Goal: Check status: Check status

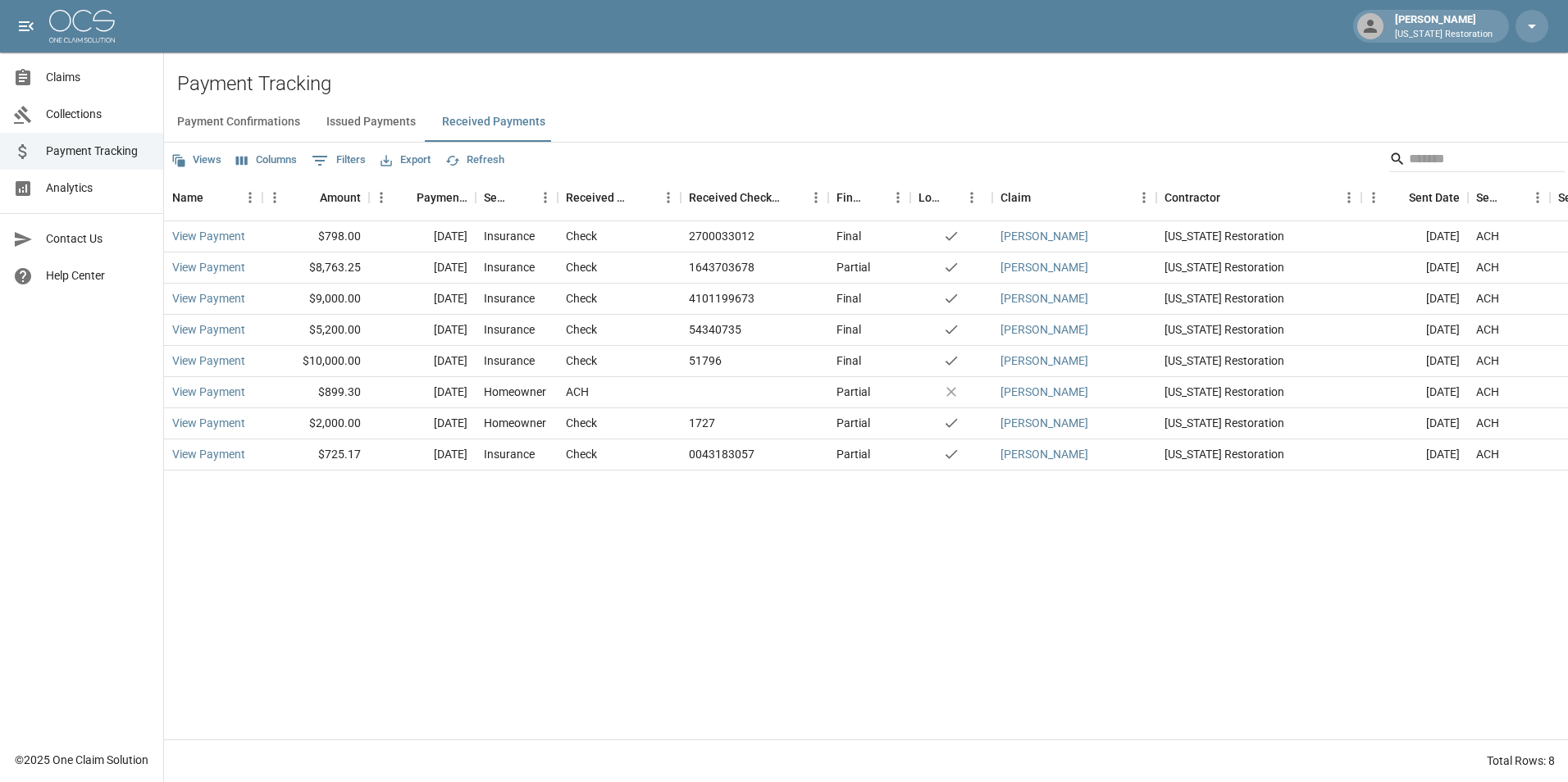
click at [92, 83] on span "Claims" at bounding box center [98, 77] width 104 height 17
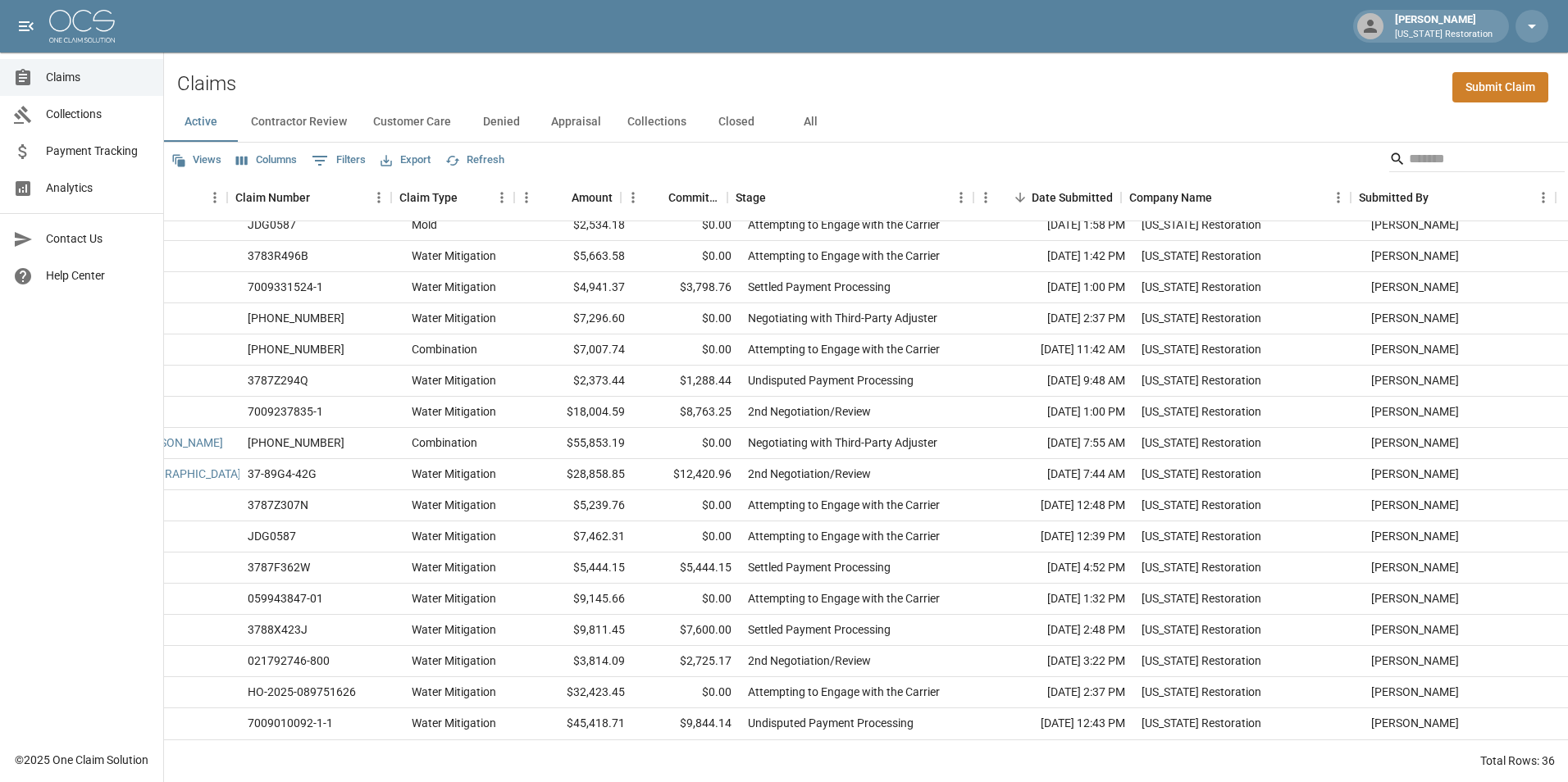
scroll to position [616, 0]
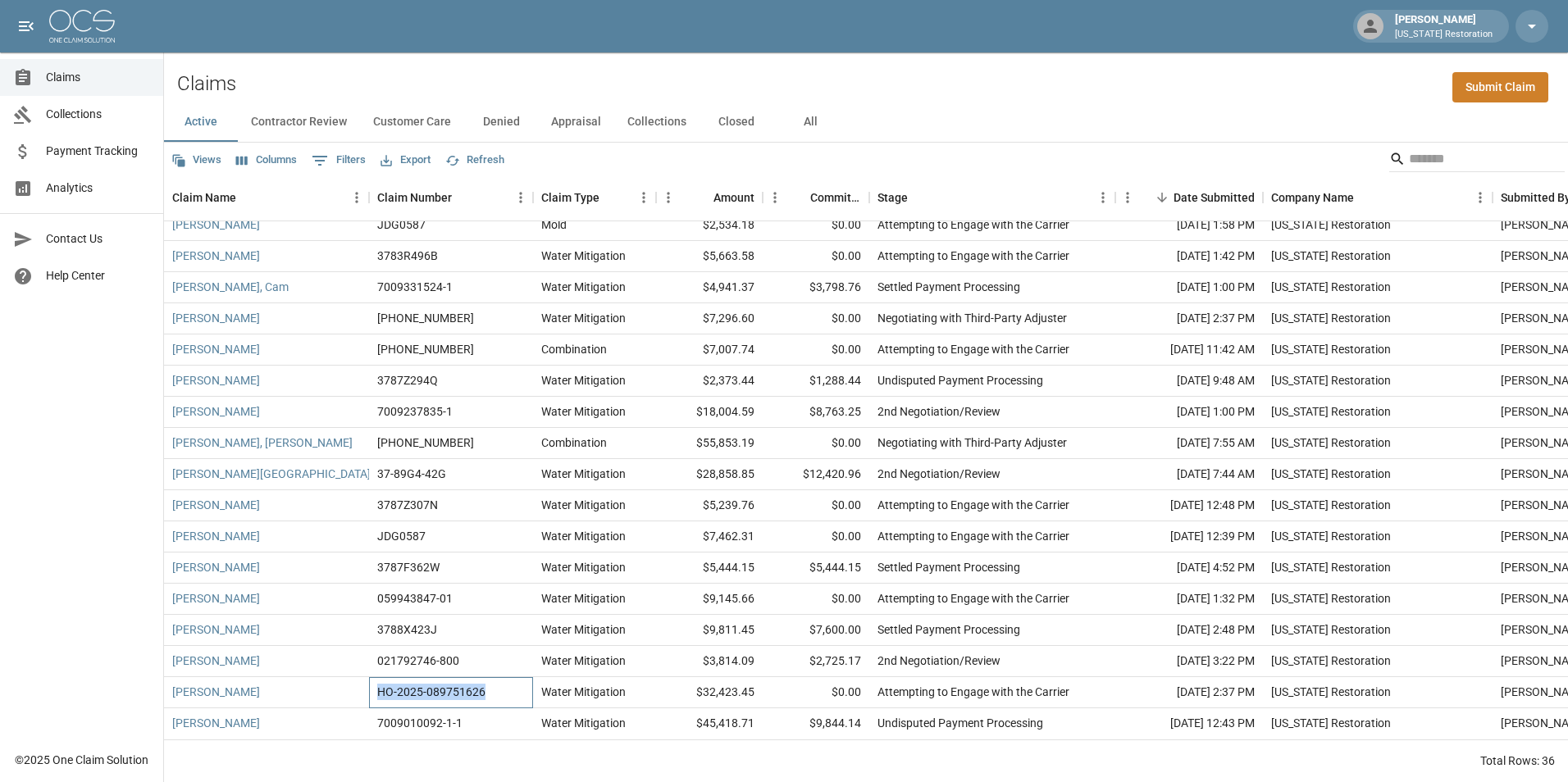
drag, startPoint x: 467, startPoint y: 681, endPoint x: 372, endPoint y: 684, distance: 95.0
click at [372, 684] on div "HO-2025-089751626" at bounding box center [451, 693] width 164 height 31
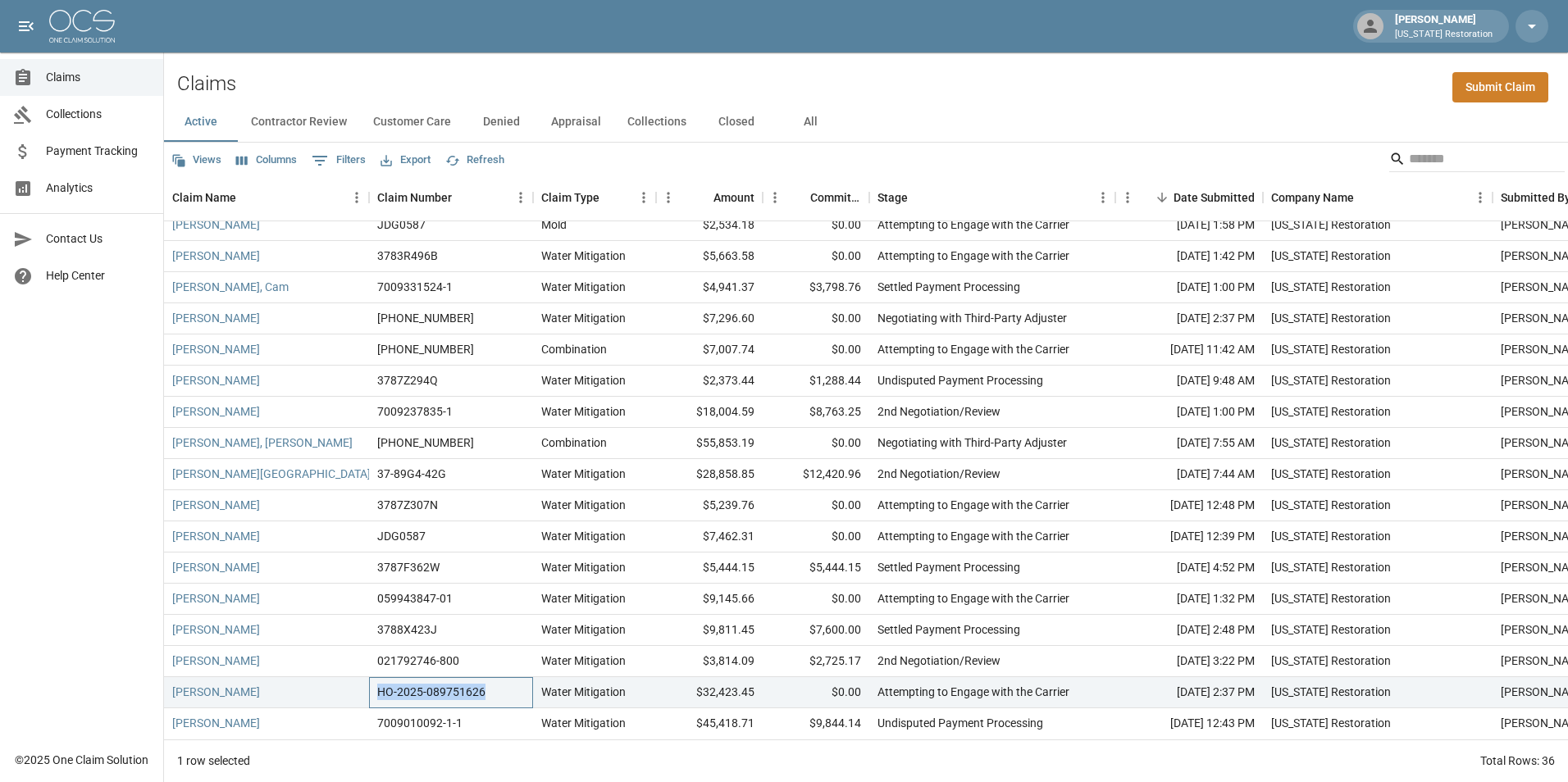
copy div "HO-2025-089751626"
click at [103, 157] on span "Payment Tracking" at bounding box center [98, 151] width 104 height 17
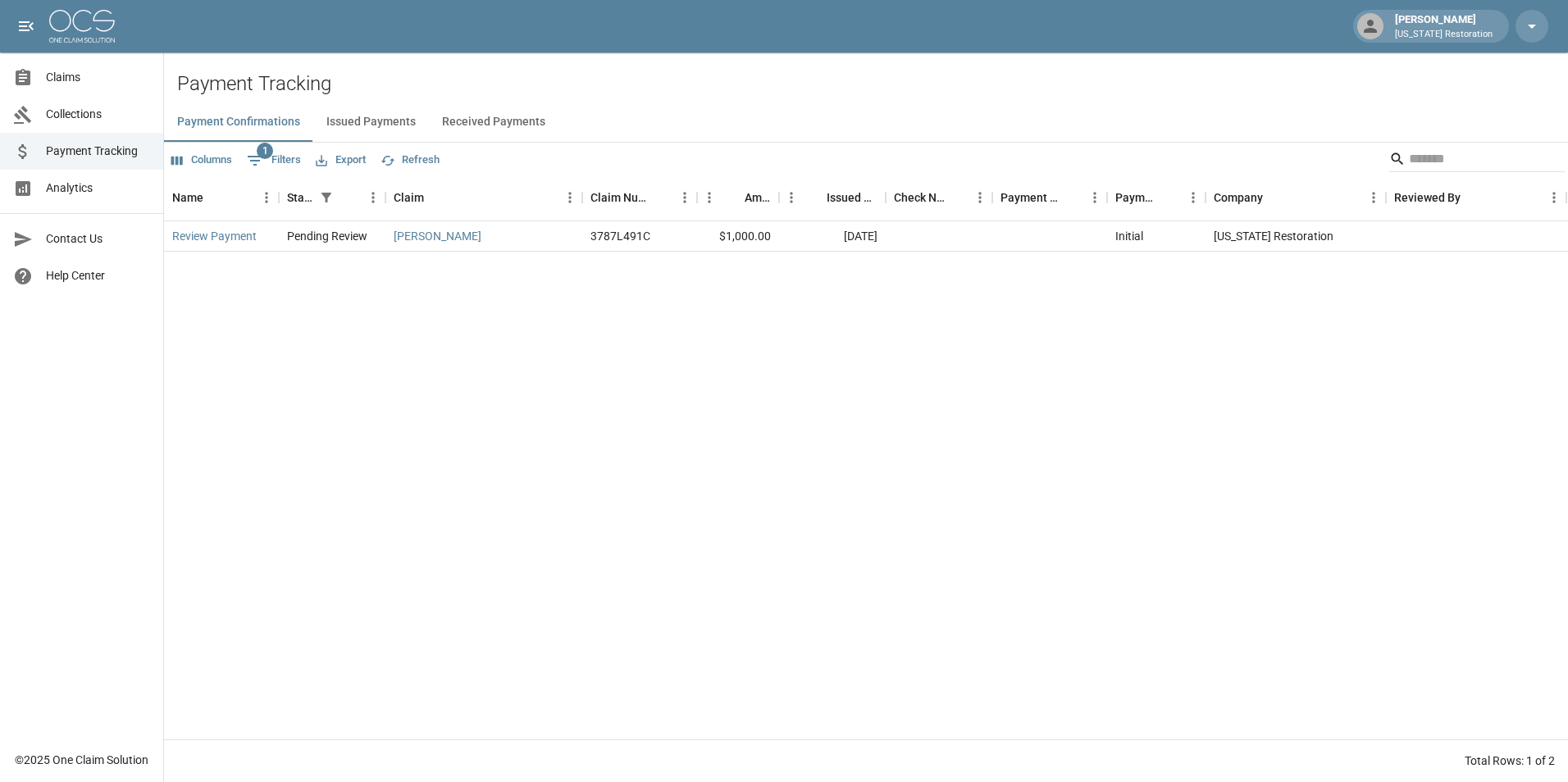
click at [386, 121] on button "Issued Payments" at bounding box center [372, 122] width 116 height 40
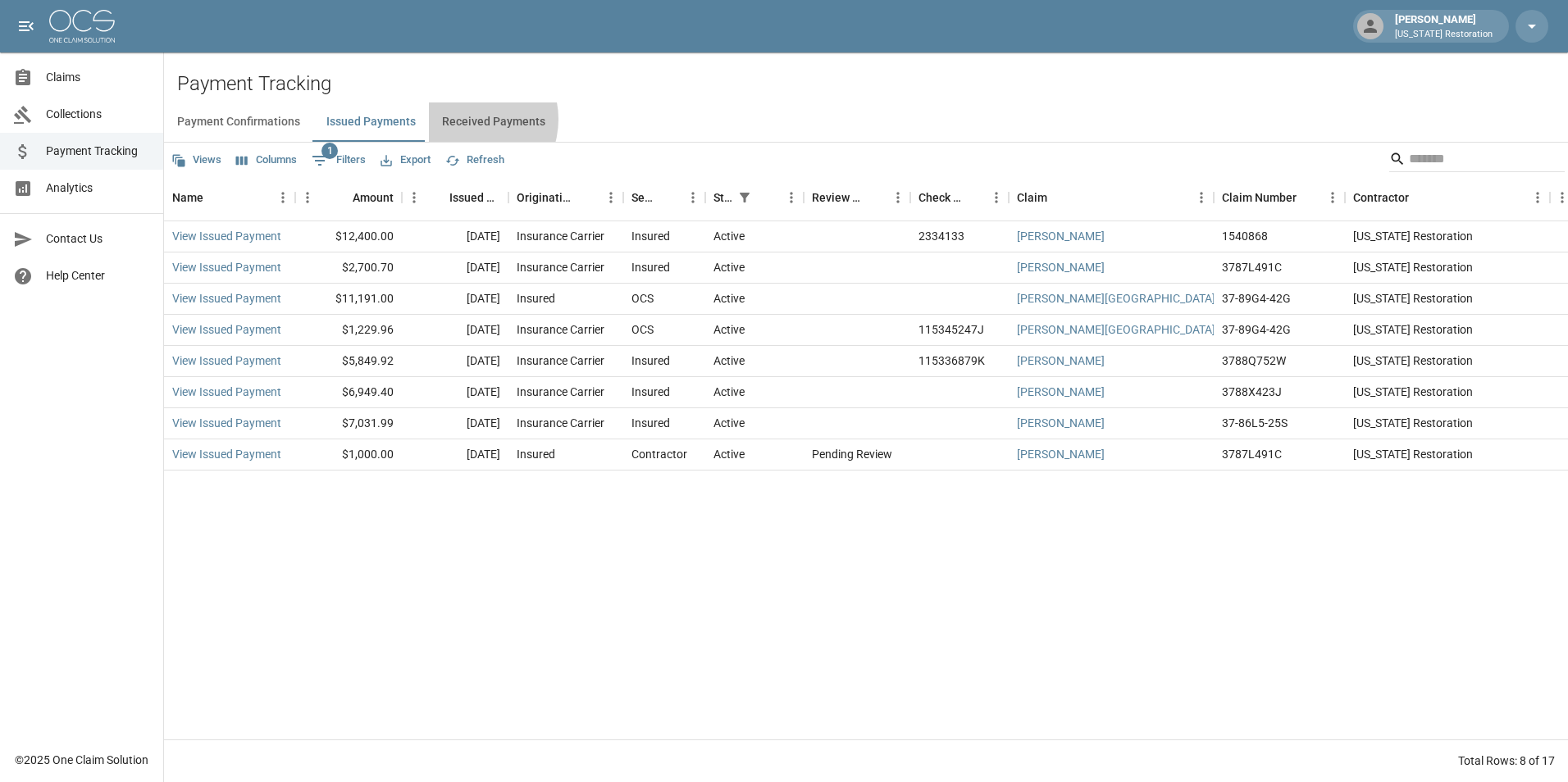
click at [463, 119] on button "Received Payments" at bounding box center [494, 122] width 129 height 40
